Goal: Feedback & Contribution: Leave review/rating

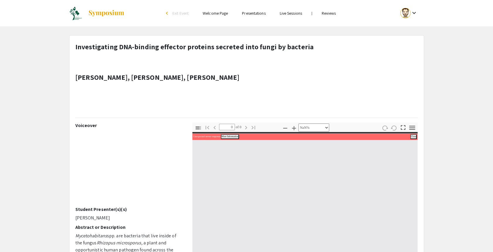
select select "custom"
click at [325, 14] on link "Reviews" at bounding box center [329, 13] width 14 height 5
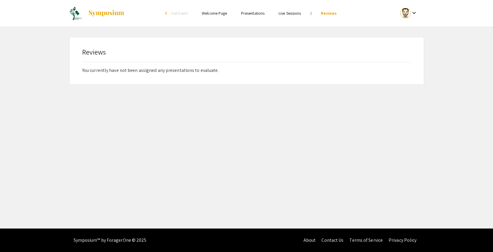
click at [174, 11] on span "Exit Event" at bounding box center [180, 13] width 16 height 5
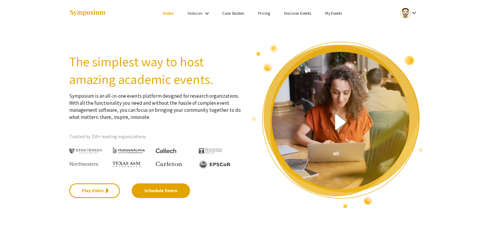
drag, startPoint x: 340, startPoint y: 8, endPoint x: 335, endPoint y: 13, distance: 7.3
click at [340, 8] on ul "keyboard_arrow_down" at bounding box center [365, 13] width 117 height 26
click at [334, 13] on link "My Events" at bounding box center [334, 13] width 17 height 5
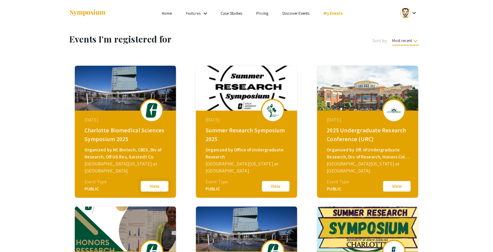
click at [151, 186] on button "View" at bounding box center [154, 186] width 29 height 12
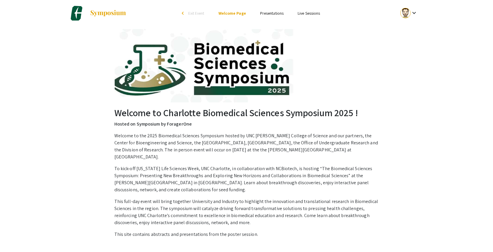
click at [357, 58] on img at bounding box center [247, 65] width 264 height 73
click at [269, 14] on link "Presentations" at bounding box center [271, 13] width 23 height 5
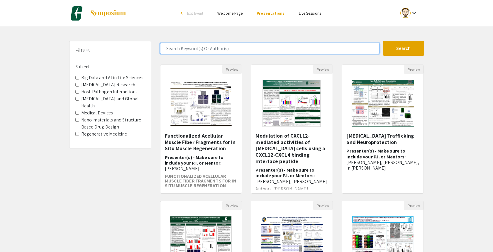
click at [205, 49] on input "Search Keyword(s) Or Author(s)" at bounding box center [270, 48] width 220 height 11
click at [404, 48] on button "Search" at bounding box center [403, 48] width 41 height 15
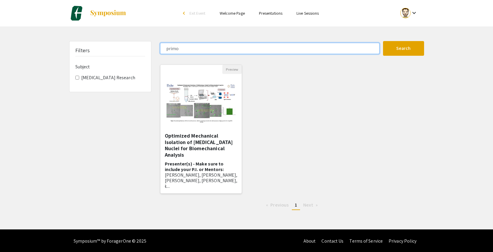
type input "primo"
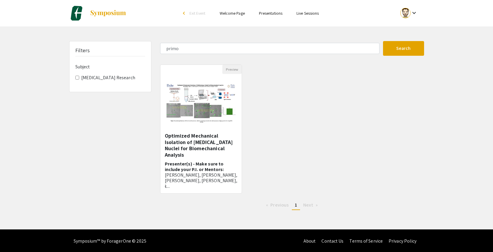
drag, startPoint x: 207, startPoint y: 86, endPoint x: 210, endPoint y: 86, distance: 3.2
click at [206, 86] on img at bounding box center [202, 103] width 82 height 51
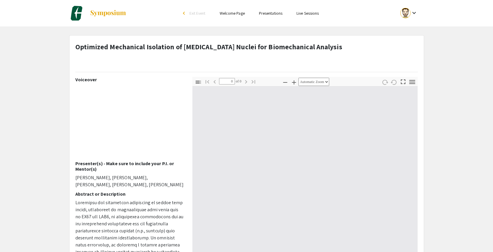
select select "custom"
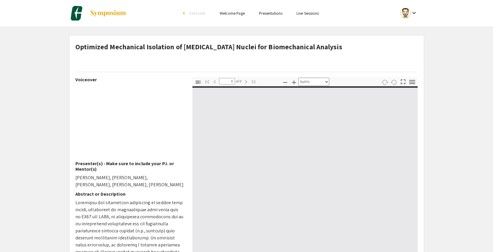
type input "1"
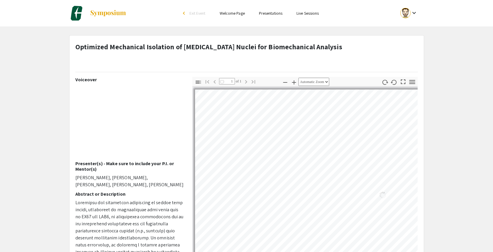
select select "auto"
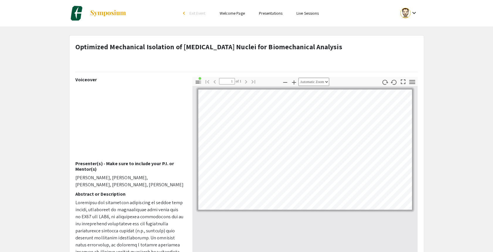
click at [420, 13] on button "keyboard_arrow_down" at bounding box center [410, 12] width 30 height 13
click at [416, 13] on div at bounding box center [246, 126] width 493 height 252
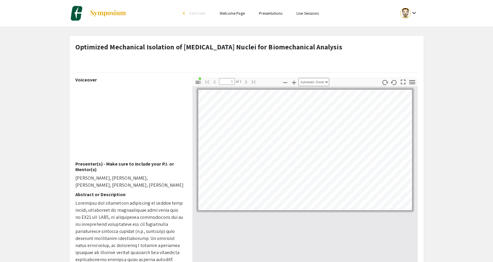
click at [411, 14] on mat-icon "keyboard_arrow_down" at bounding box center [414, 12] width 7 height 7
click at [412, 57] on button "Sign out" at bounding box center [413, 57] width 36 height 14
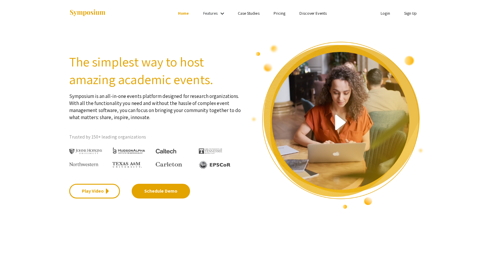
click at [388, 13] on link "Login" at bounding box center [385, 13] width 9 height 5
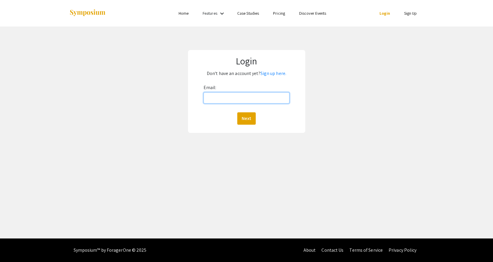
type input "[EMAIL_ADDRESS][DOMAIN_NAME]"
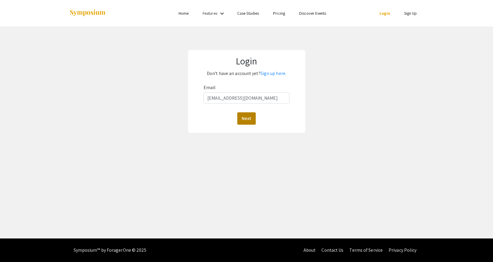
click at [245, 118] on button "Next" at bounding box center [246, 118] width 18 height 12
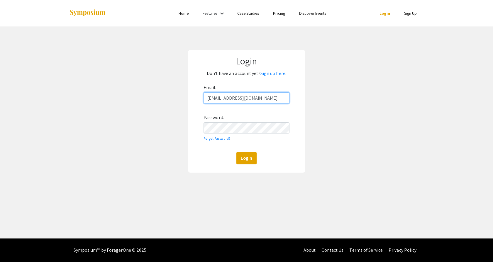
click at [257, 97] on input "[EMAIL_ADDRESS][DOMAIN_NAME]" at bounding box center [247, 97] width 86 height 11
click at [251, 133] on div "Email: lbarton9@charlotte.edu Password: Forgot Password? Login" at bounding box center [247, 123] width 86 height 81
click at [247, 155] on button "Login" at bounding box center [247, 158] width 20 height 12
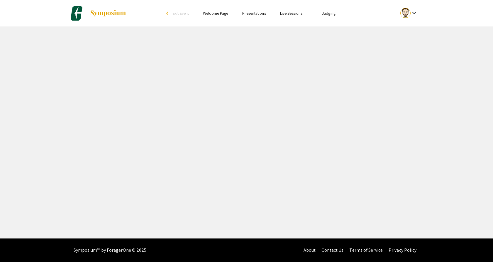
select select "custom"
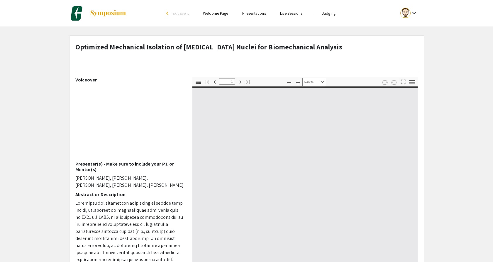
type input "0"
select select "auto"
type input "1"
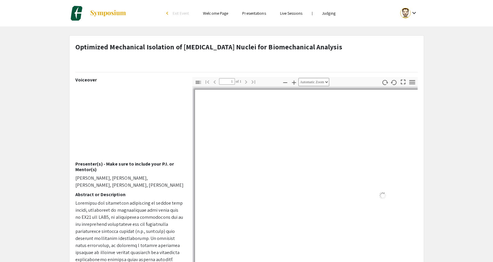
select select "auto"
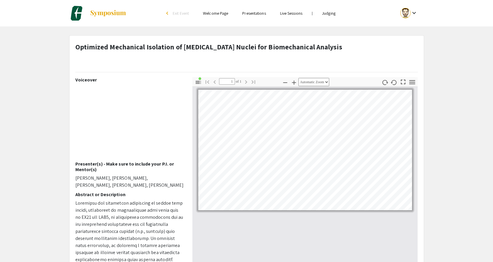
click at [327, 14] on link "Judging" at bounding box center [329, 13] width 14 height 5
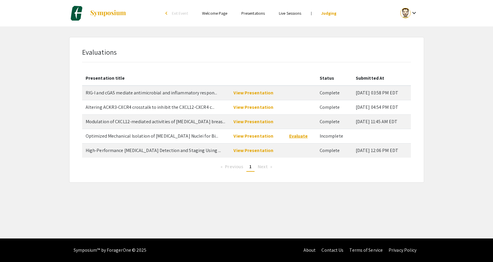
click at [294, 136] on link "Evaluate" at bounding box center [298, 136] width 19 height 6
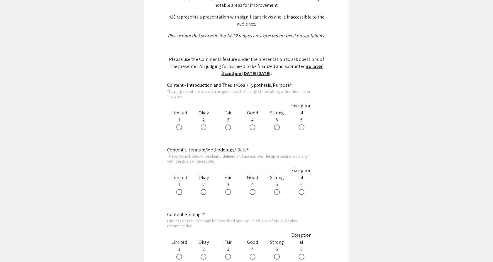
scroll to position [279, 0]
click at [181, 127] on span at bounding box center [179, 127] width 6 height 6
click at [181, 127] on input "radio" at bounding box center [179, 127] width 6 height 6
radio input "true"
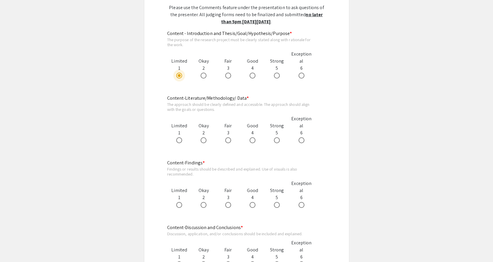
scroll to position [331, 0]
click at [181, 138] on span at bounding box center [179, 140] width 6 height 6
click at [181, 138] on input "radio" at bounding box center [179, 140] width 6 height 6
radio input "true"
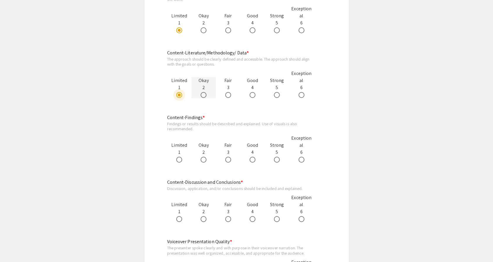
scroll to position [378, 0]
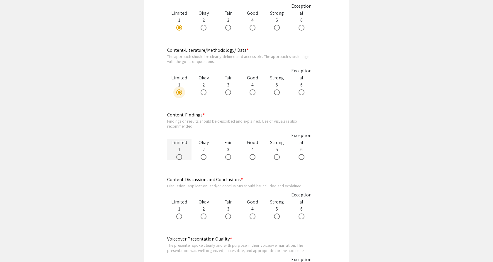
click at [179, 155] on span at bounding box center [179, 157] width 6 height 6
click at [179, 155] on input "radio" at bounding box center [179, 157] width 6 height 6
radio input "true"
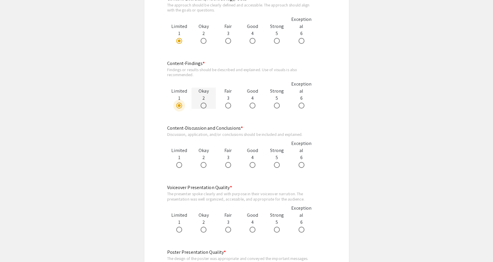
scroll to position [431, 0]
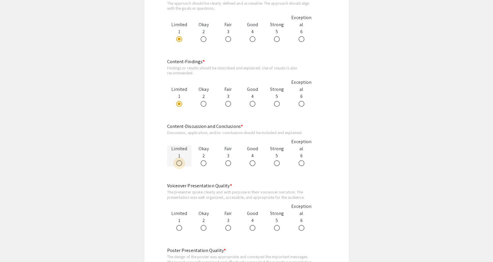
click at [178, 160] on span at bounding box center [179, 163] width 6 height 6
click at [178, 160] on input "radio" at bounding box center [179, 163] width 6 height 6
radio input "true"
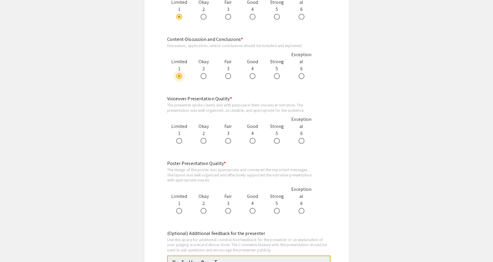
scroll to position [519, 0]
click at [181, 141] on span at bounding box center [179, 140] width 6 height 6
click at [181, 141] on input "radio" at bounding box center [179, 140] width 6 height 6
radio input "true"
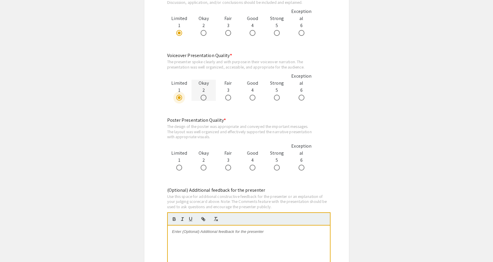
scroll to position [563, 0]
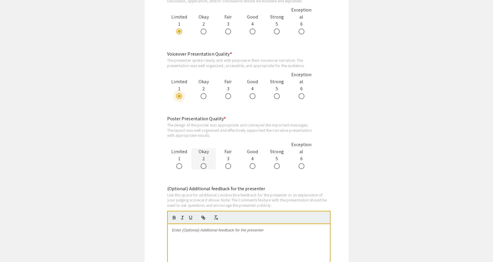
click at [203, 164] on span at bounding box center [204, 166] width 6 height 6
click at [203, 164] on input "radio" at bounding box center [204, 166] width 6 height 6
radio input "true"
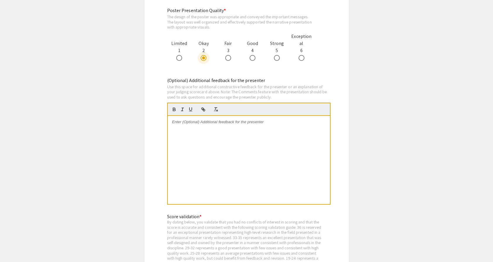
scroll to position [678, 0]
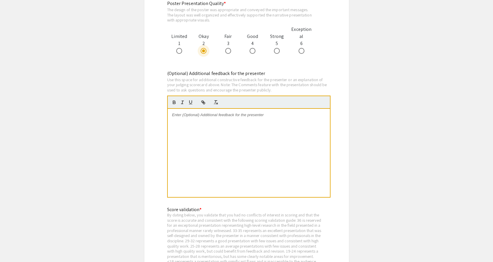
click at [226, 157] on div at bounding box center [249, 153] width 162 height 88
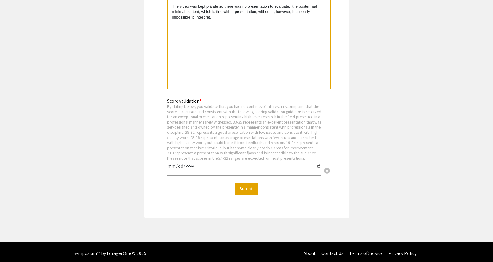
scroll to position [786, 0]
click at [247, 186] on button "Submit" at bounding box center [246, 189] width 23 height 12
click at [301, 168] on input "date" at bounding box center [244, 169] width 154 height 10
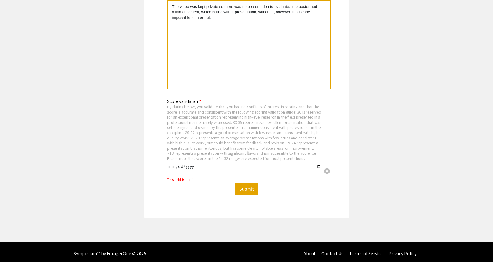
type input "2025-09-11"
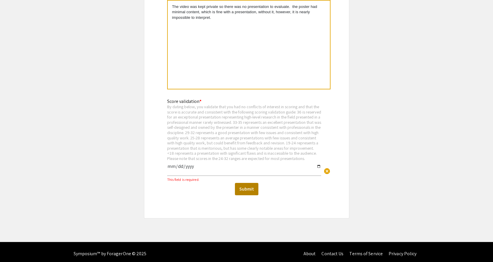
click at [245, 186] on button "Submit" at bounding box center [246, 189] width 23 height 12
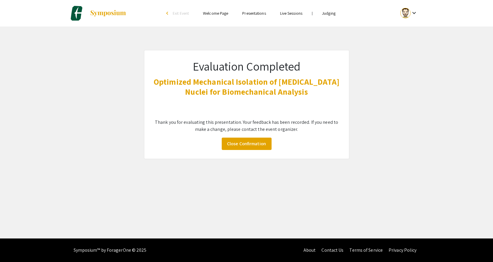
click at [254, 148] on link "Close Confirmation" at bounding box center [247, 143] width 50 height 12
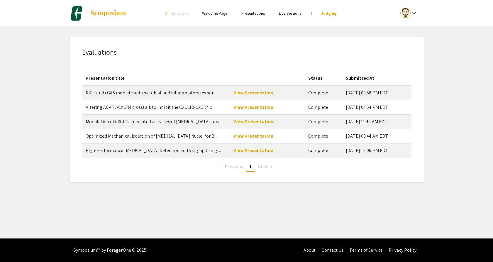
click at [220, 14] on link "Welcome Page" at bounding box center [214, 13] width 25 height 5
